Goal: Check status: Check status

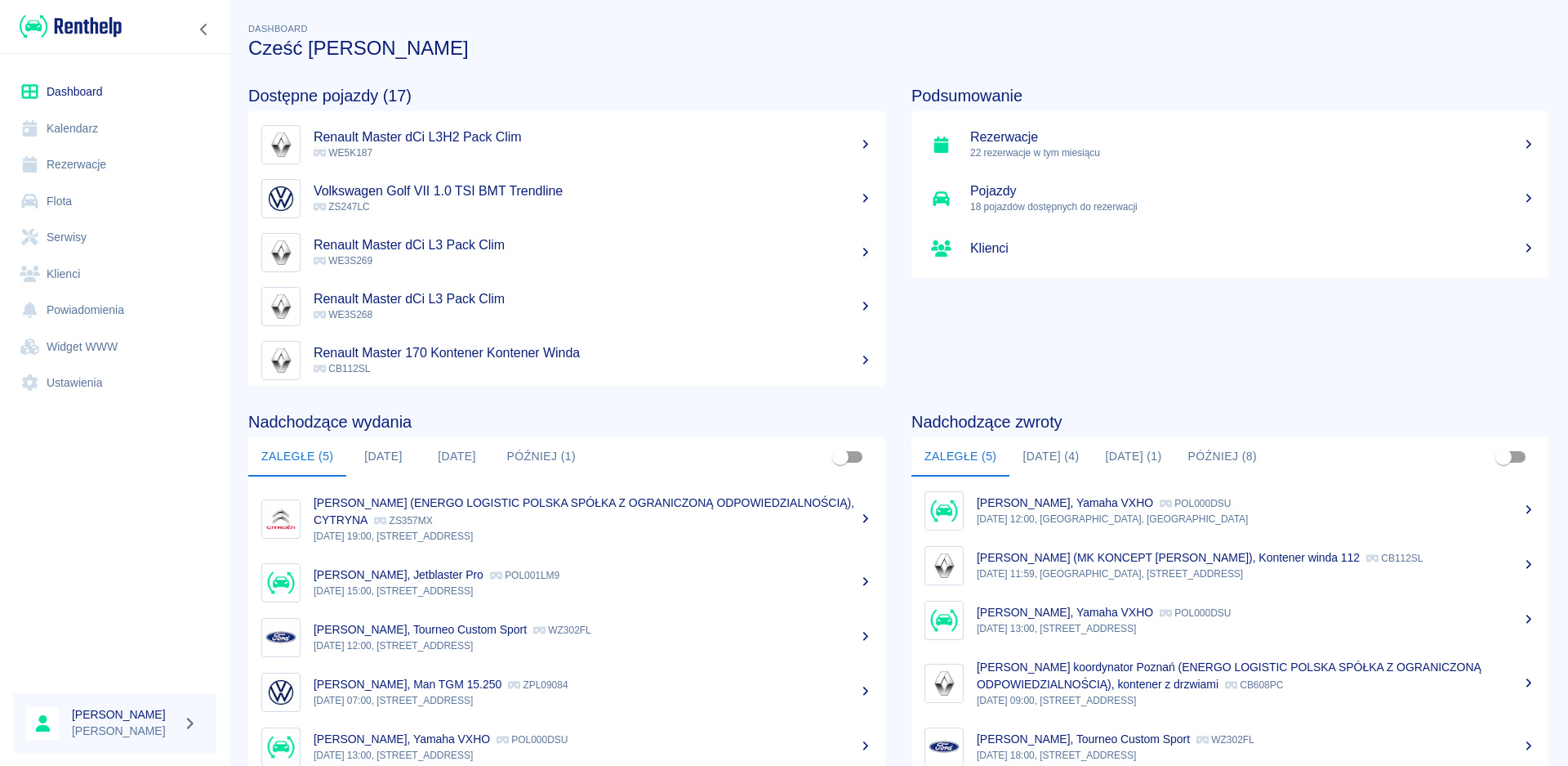
scroll to position [87, 0]
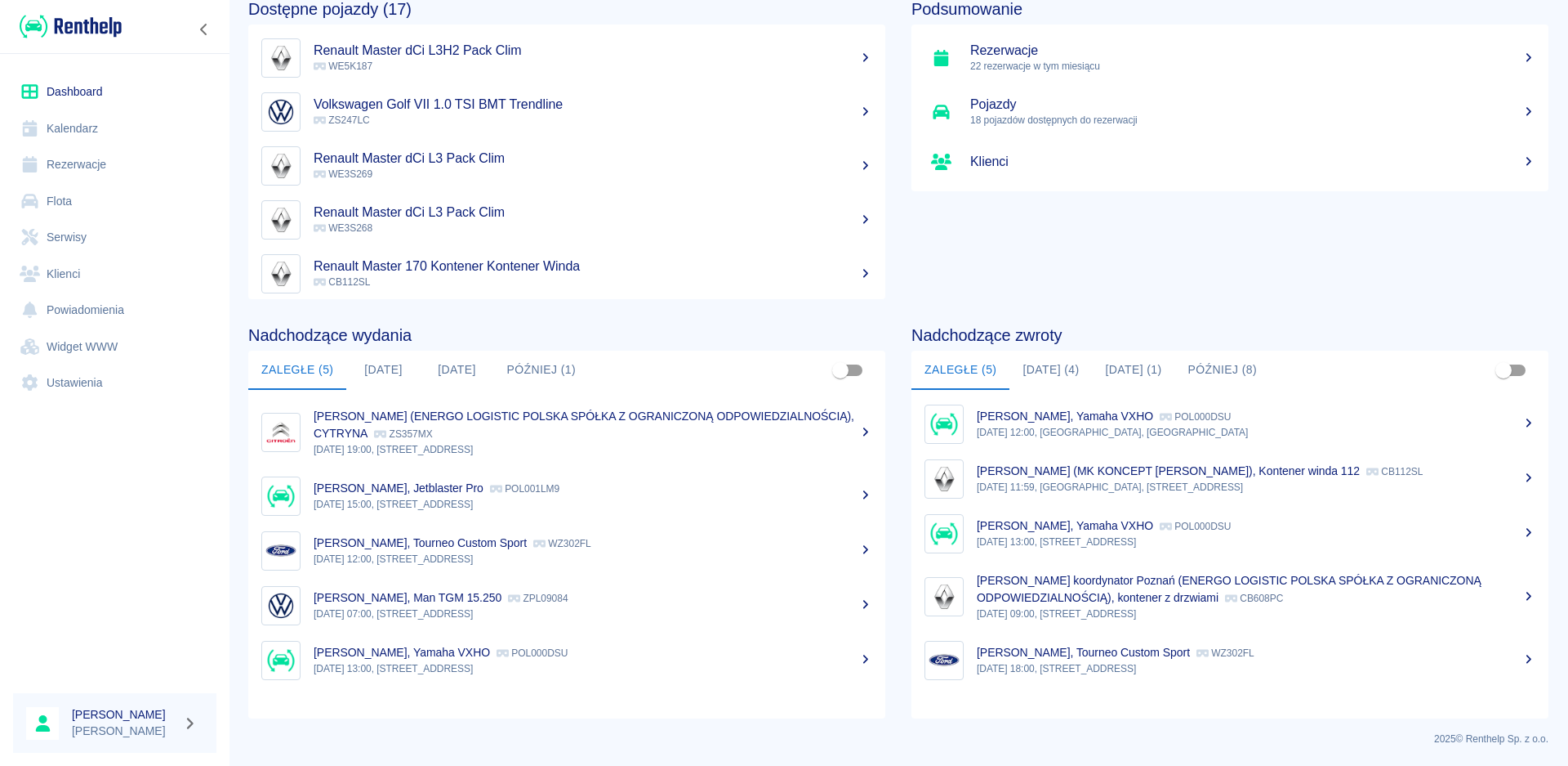
click at [387, 372] on button "[DATE]" at bounding box center [383, 370] width 73 height 39
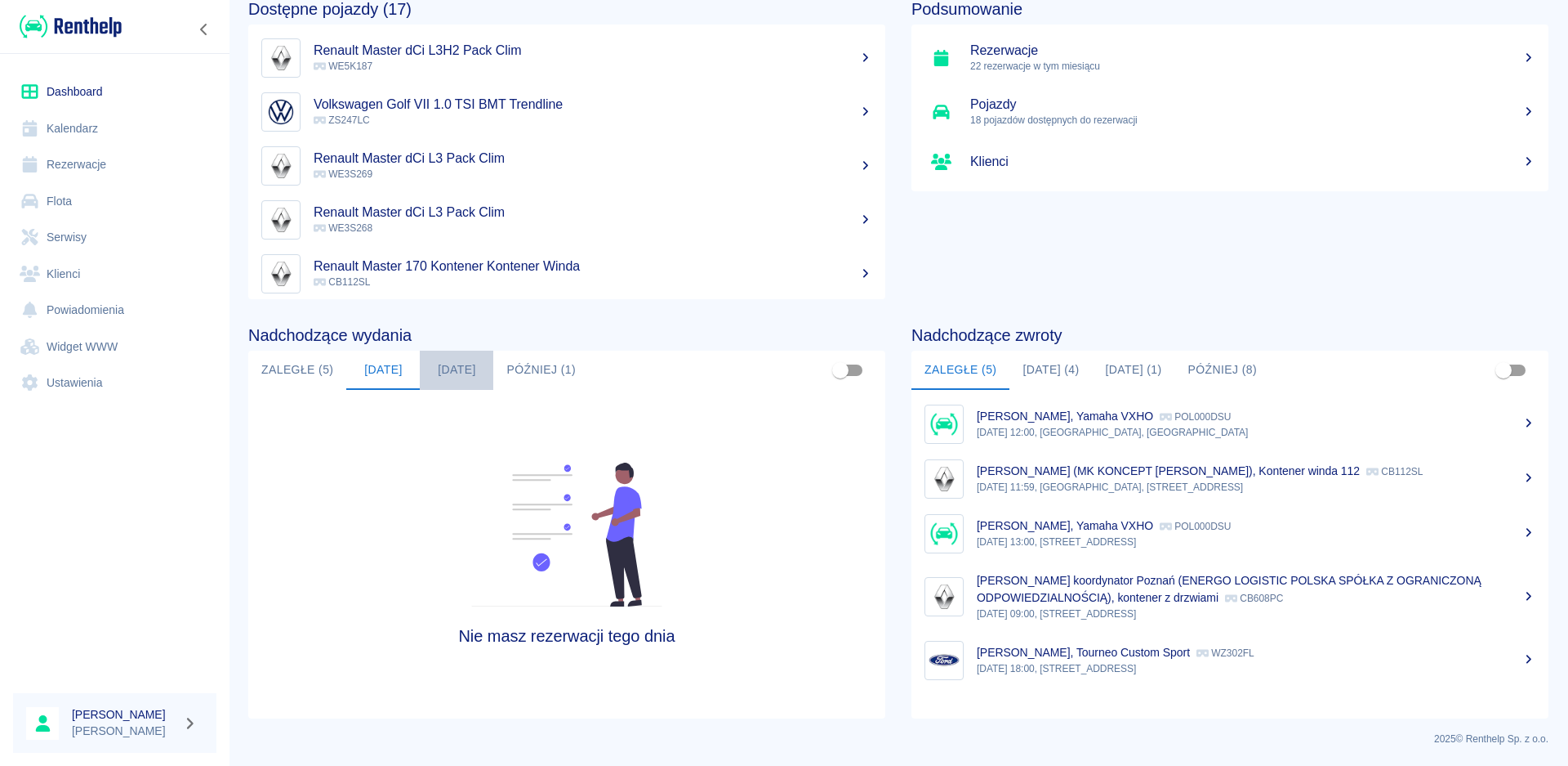
click at [448, 368] on button "[DATE]" at bounding box center [457, 370] width 73 height 39
click at [515, 364] on button "Później (1)" at bounding box center [541, 370] width 95 height 39
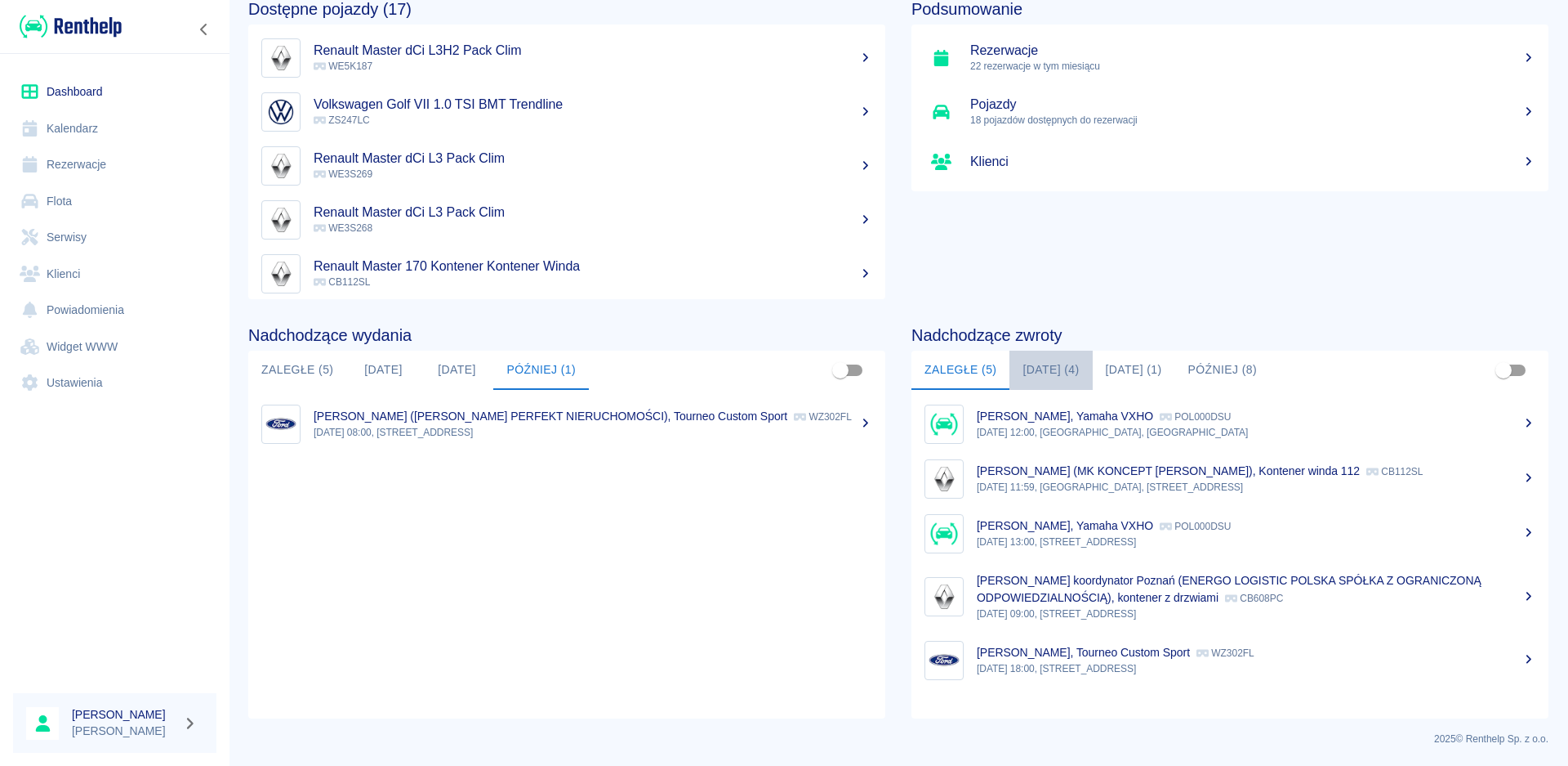
click at [1030, 360] on button "[DATE] (4)" at bounding box center [1050, 370] width 83 height 39
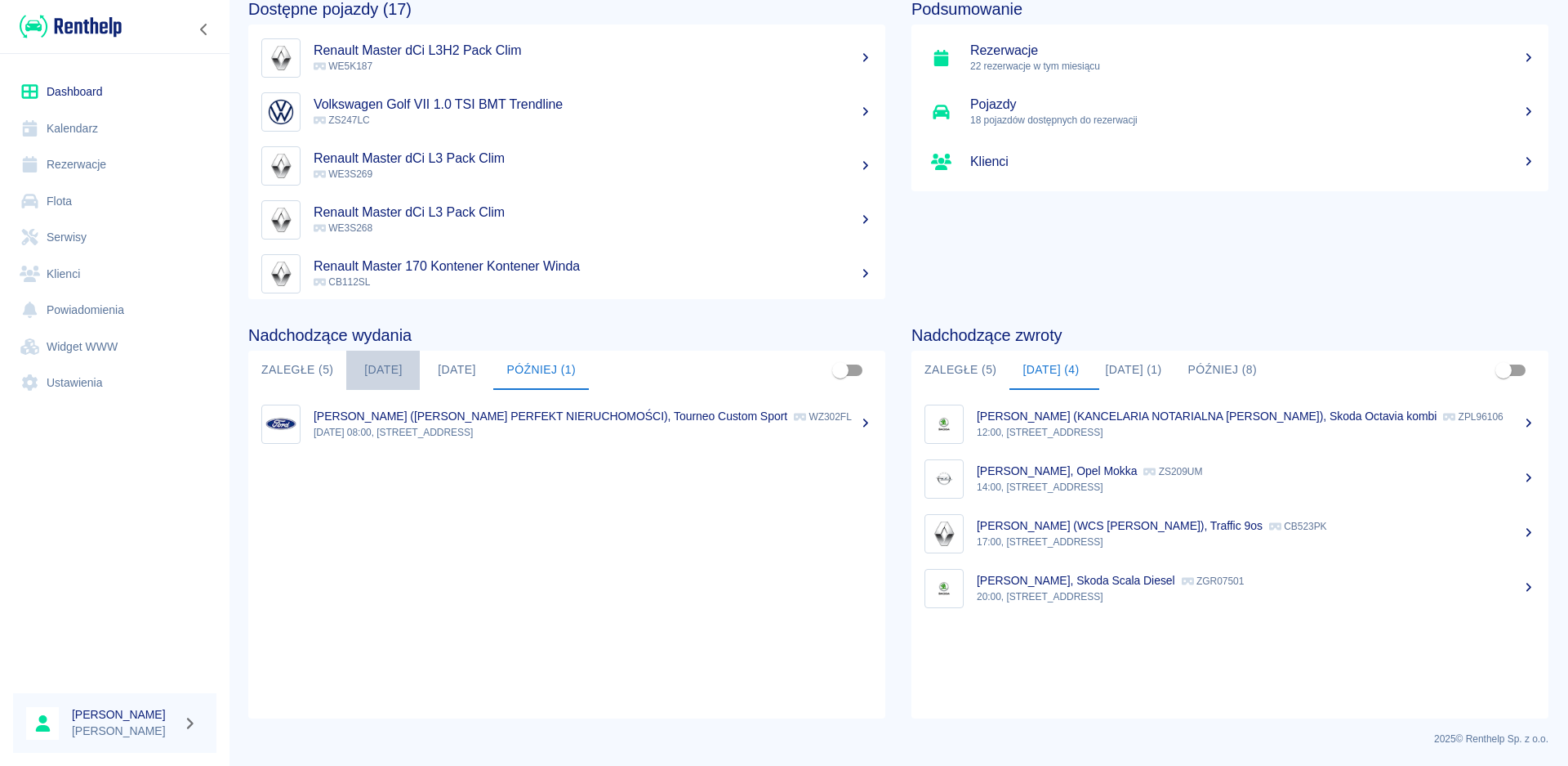
click at [377, 370] on button "[DATE]" at bounding box center [383, 370] width 73 height 39
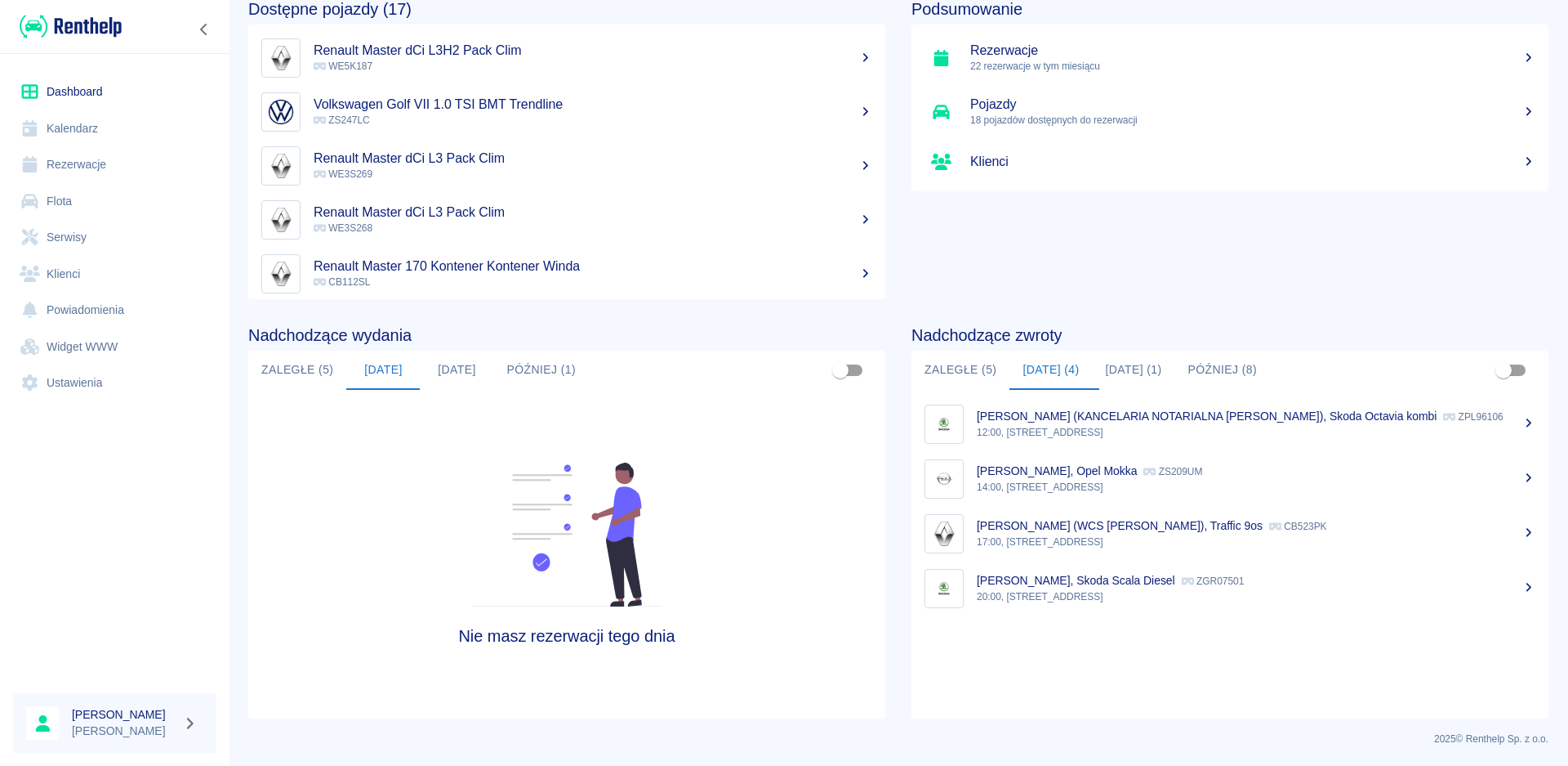
click at [297, 375] on button "Zaległe (5)" at bounding box center [297, 370] width 98 height 39
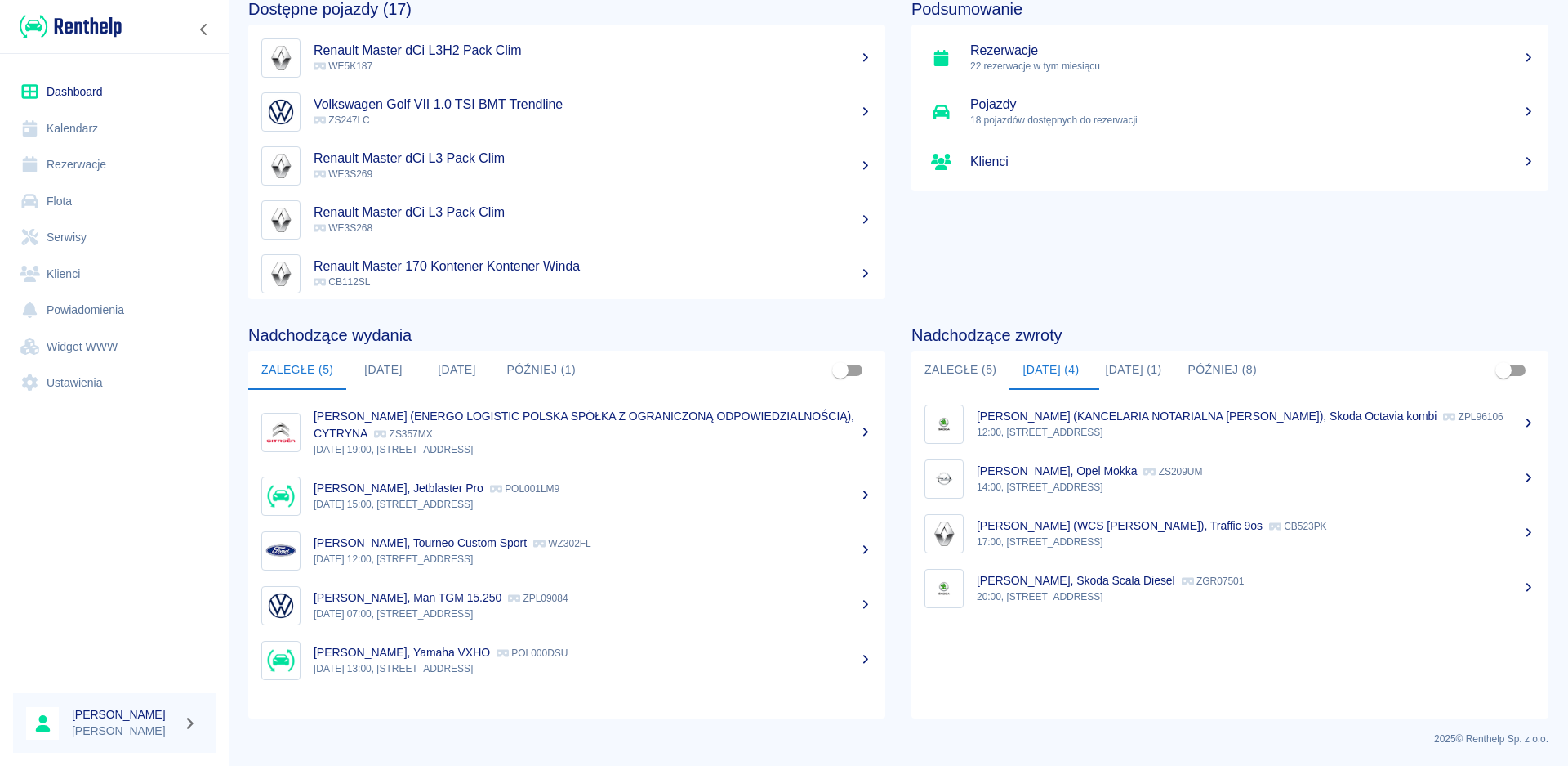
click at [1048, 530] on p "[PERSON_NAME] (WCS [PERSON_NAME]), Traffic 9os" at bounding box center [1120, 525] width 286 height 13
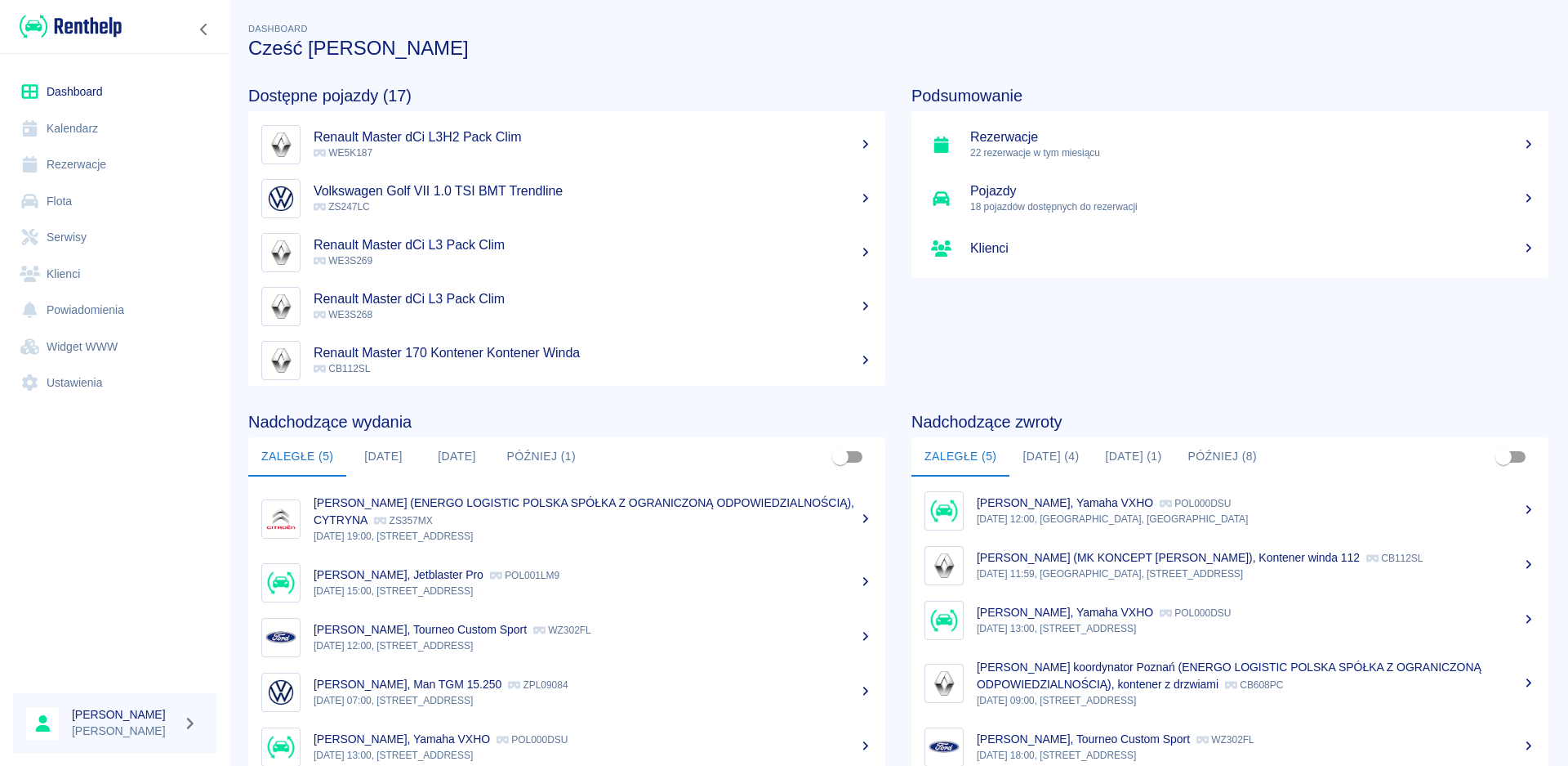
click at [1052, 452] on button "[DATE] (4)" at bounding box center [1050, 457] width 83 height 39
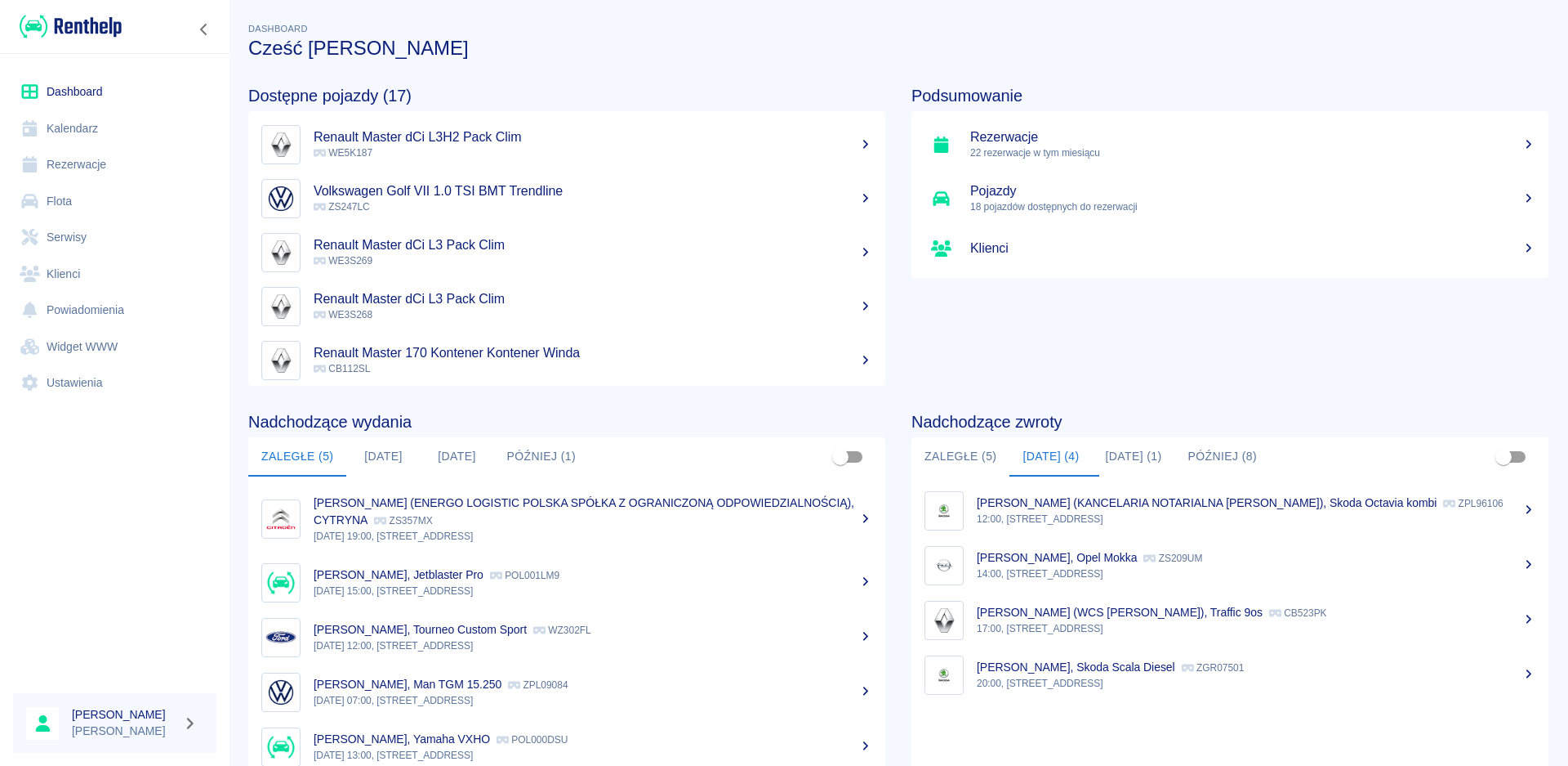
scroll to position [82, 0]
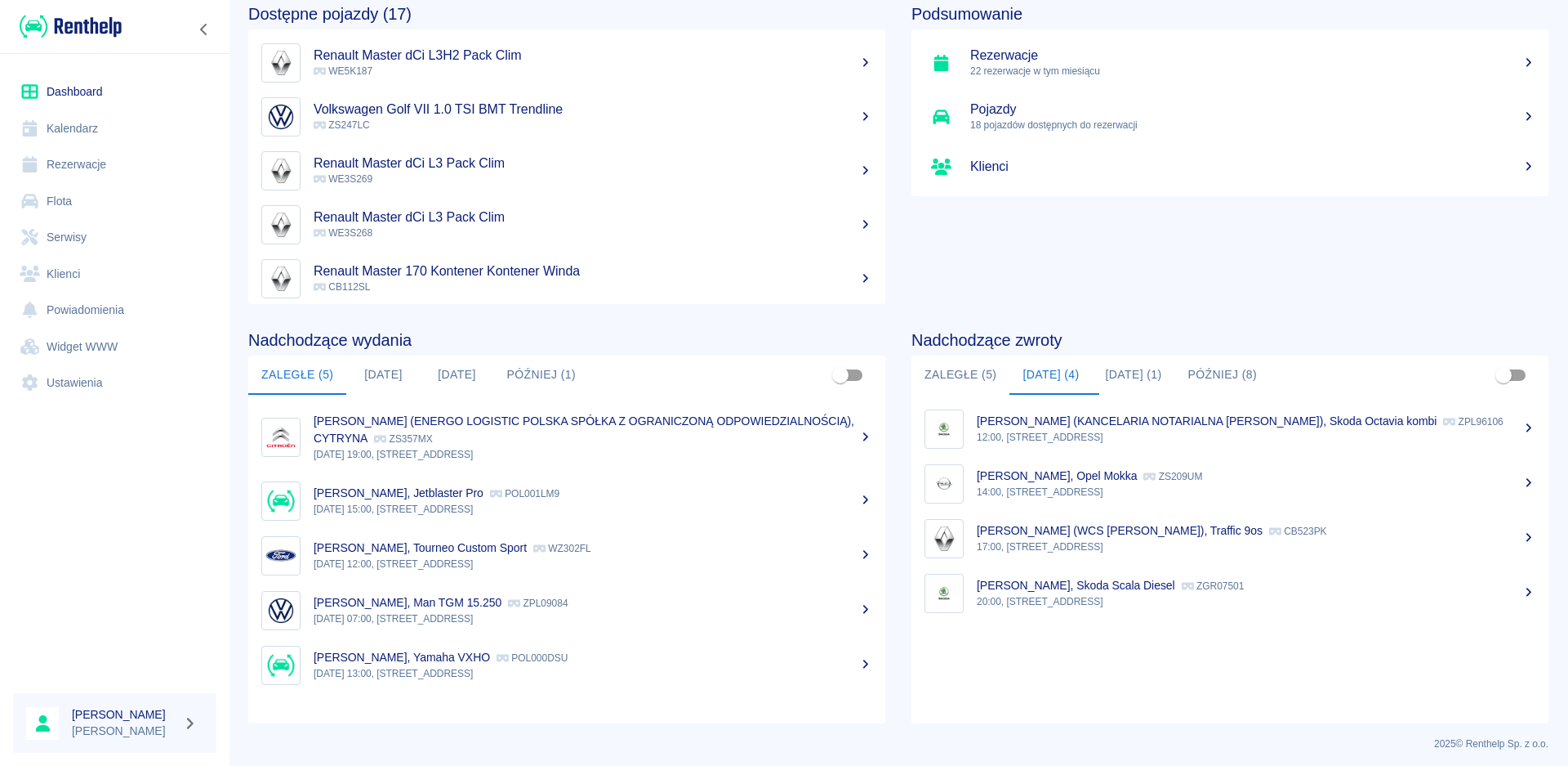
click at [1124, 368] on button "[DATE] (1)" at bounding box center [1134, 375] width 83 height 39
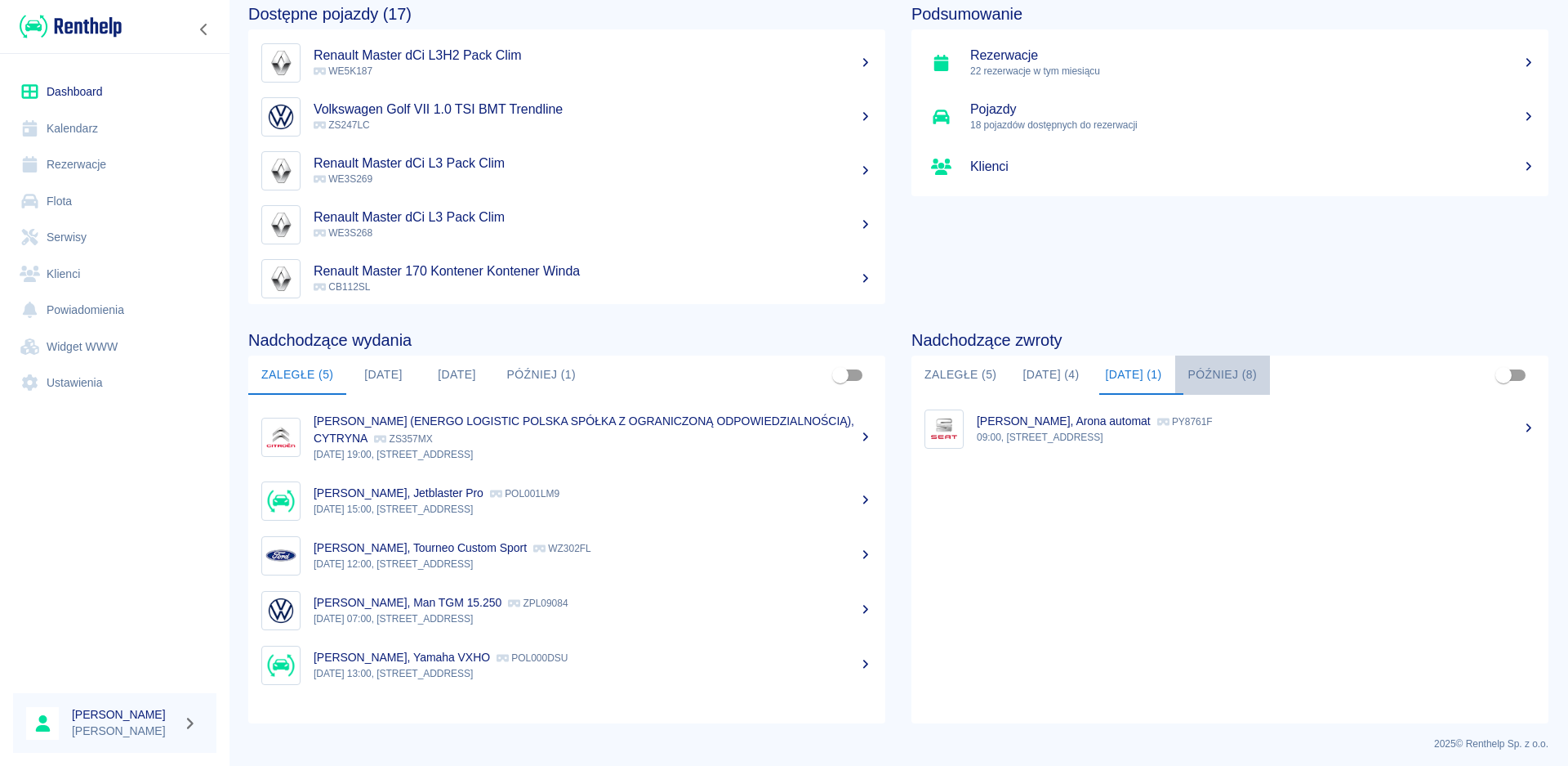
click at [1207, 375] on button "Później (8)" at bounding box center [1223, 375] width 95 height 39
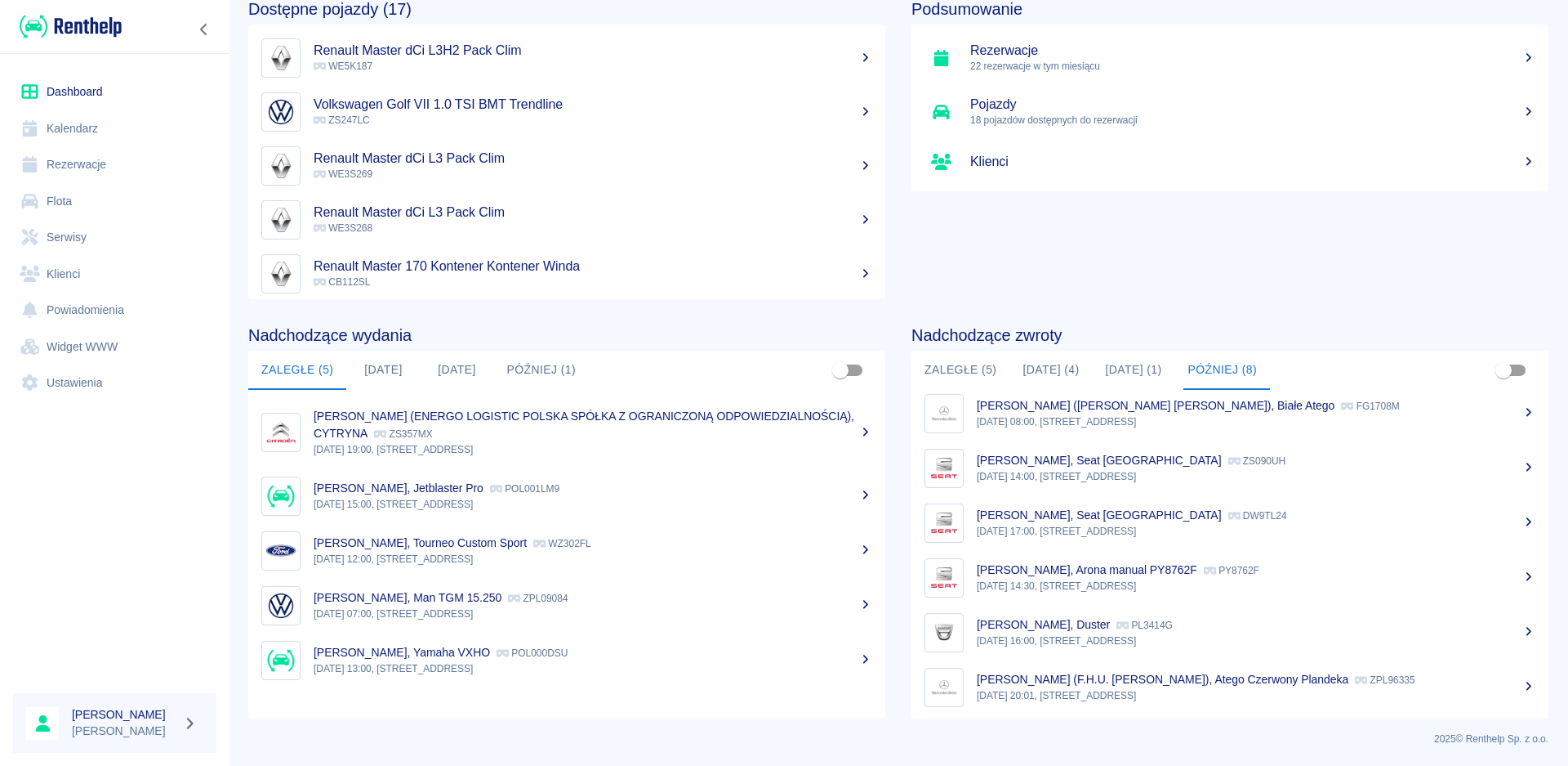
scroll to position [0, 0]
